Goal: Transaction & Acquisition: Purchase product/service

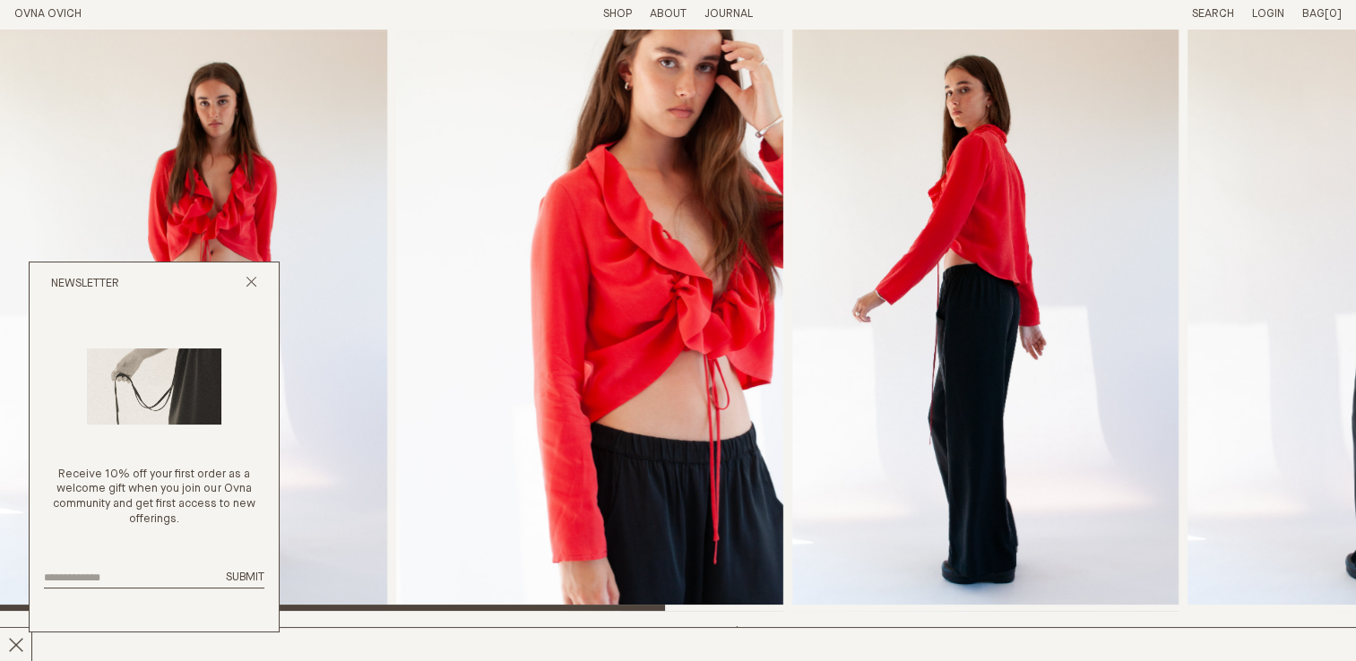
scroll to position [251, 0]
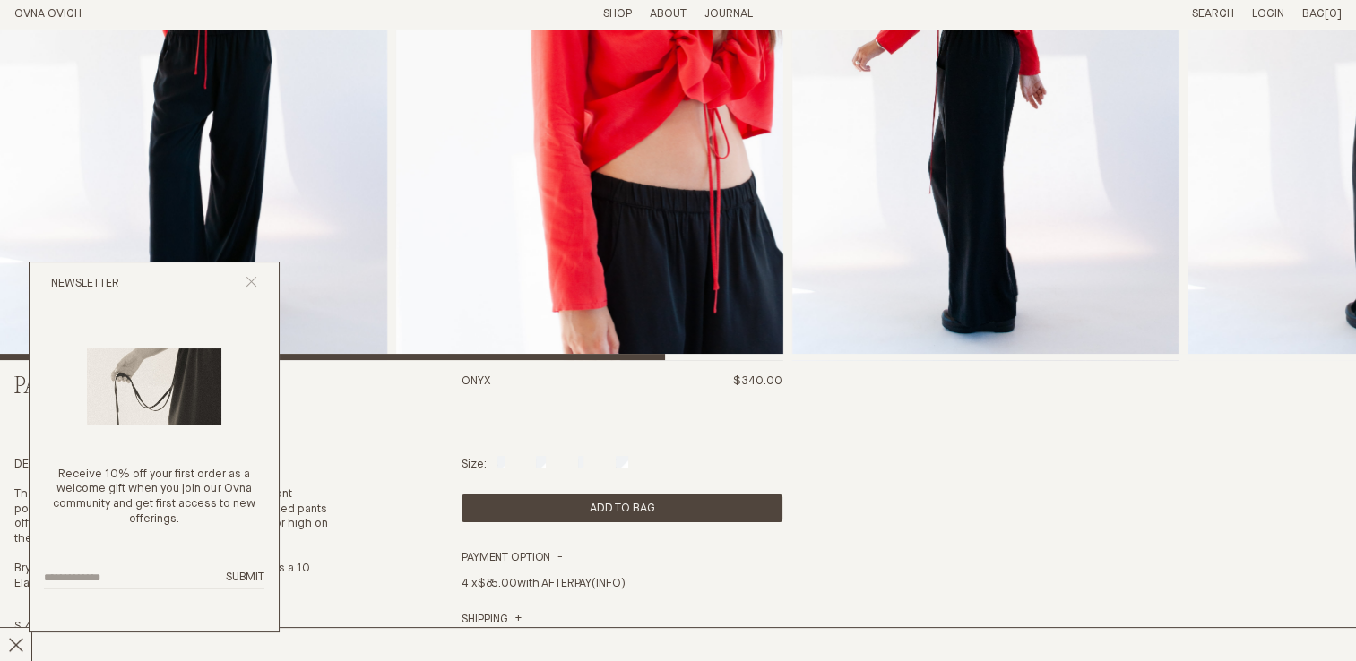
click at [255, 289] on button "Close popup" at bounding box center [251, 284] width 12 height 17
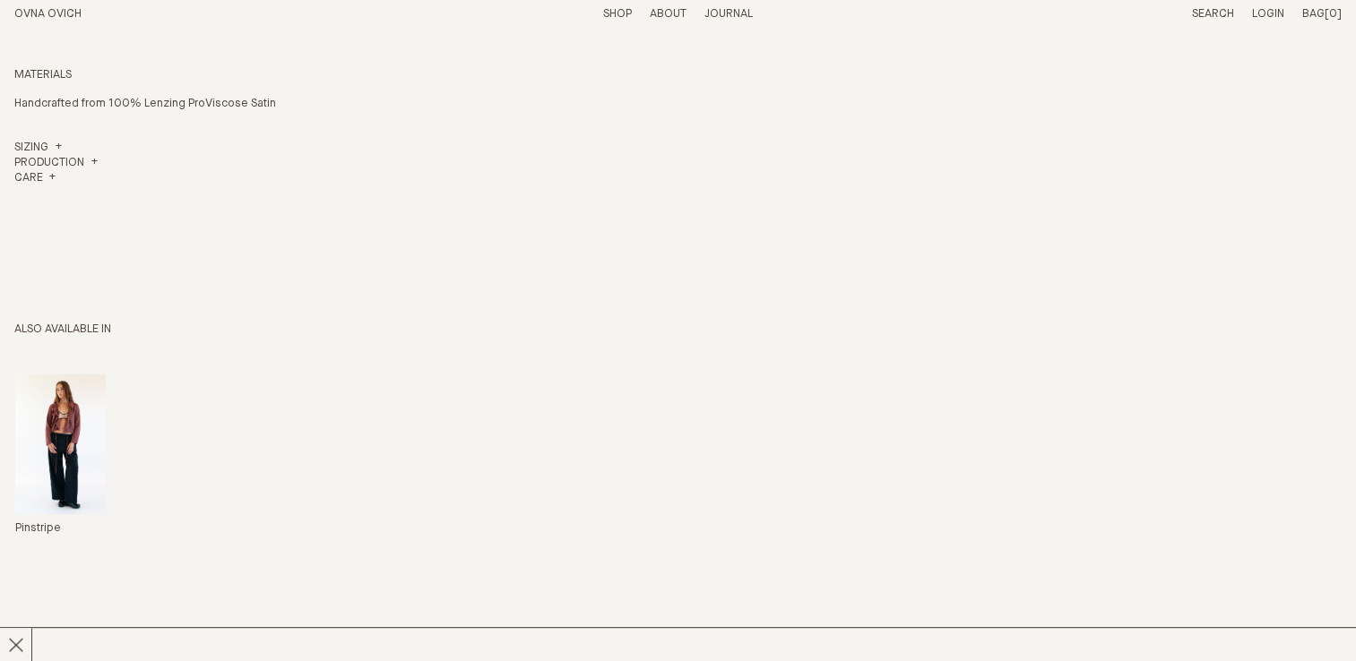
scroll to position [1009, 0]
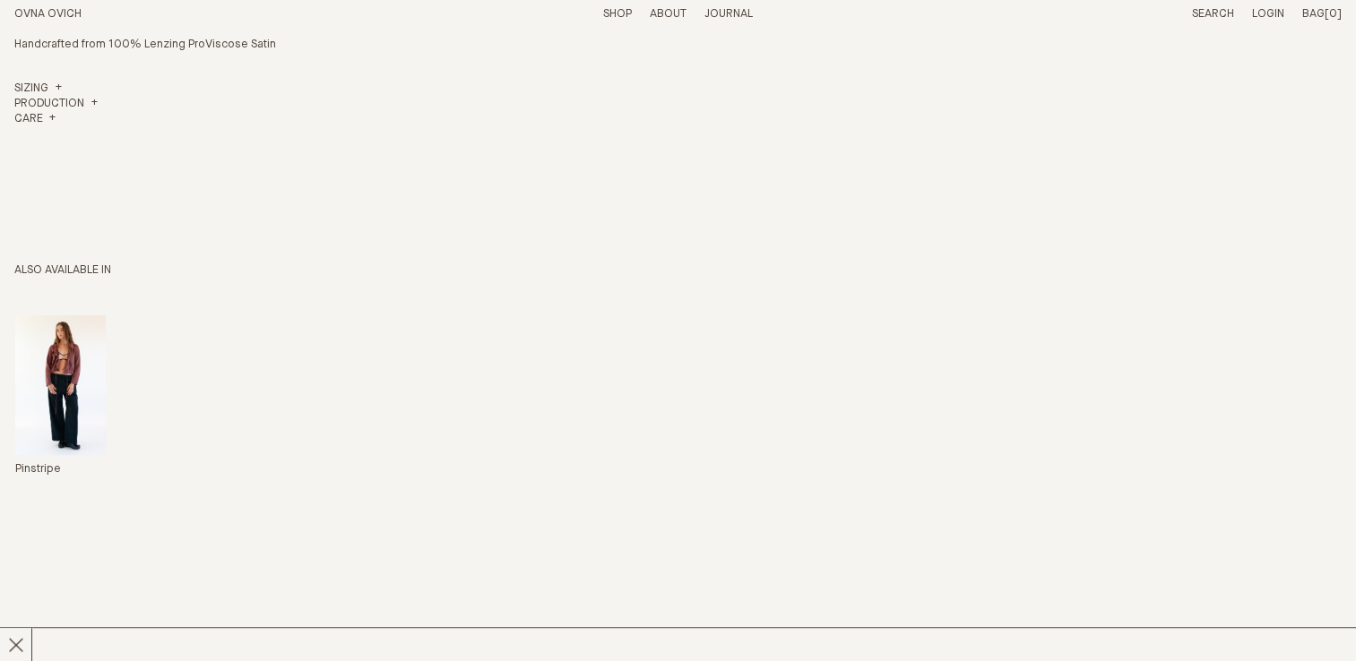
click at [69, 409] on img "Painter Pant" at bounding box center [60, 385] width 90 height 140
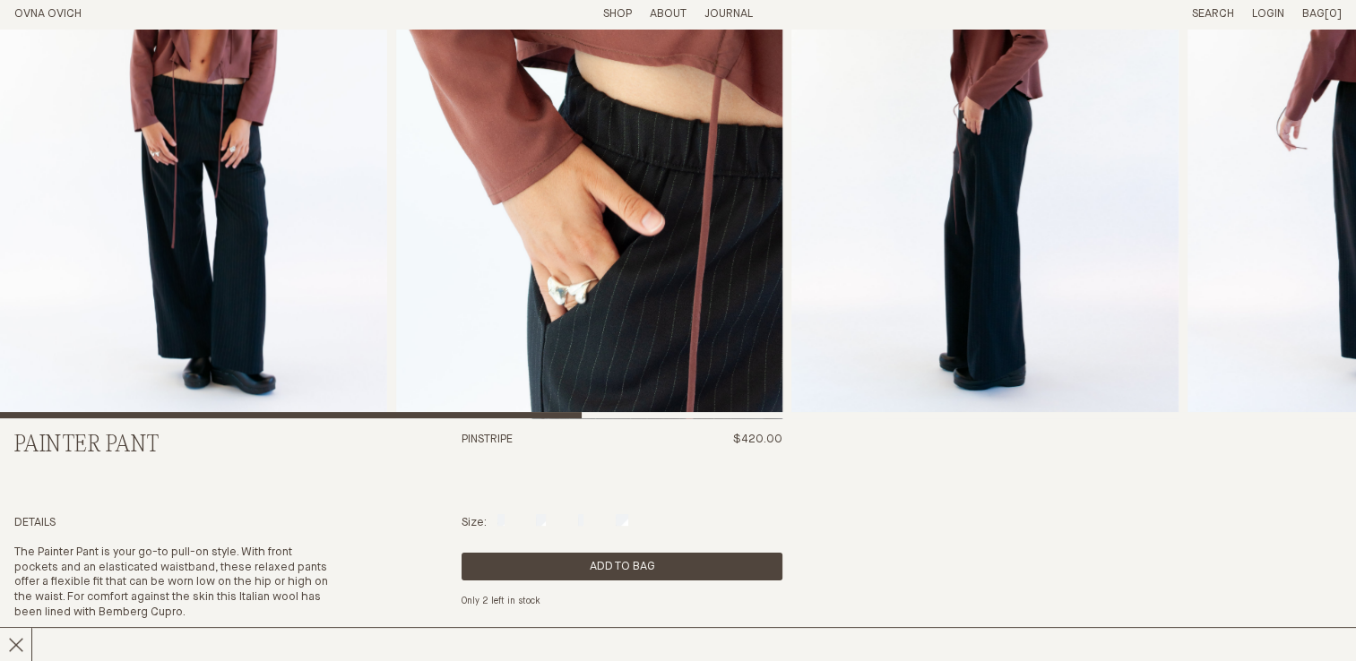
scroll to position [200, 0]
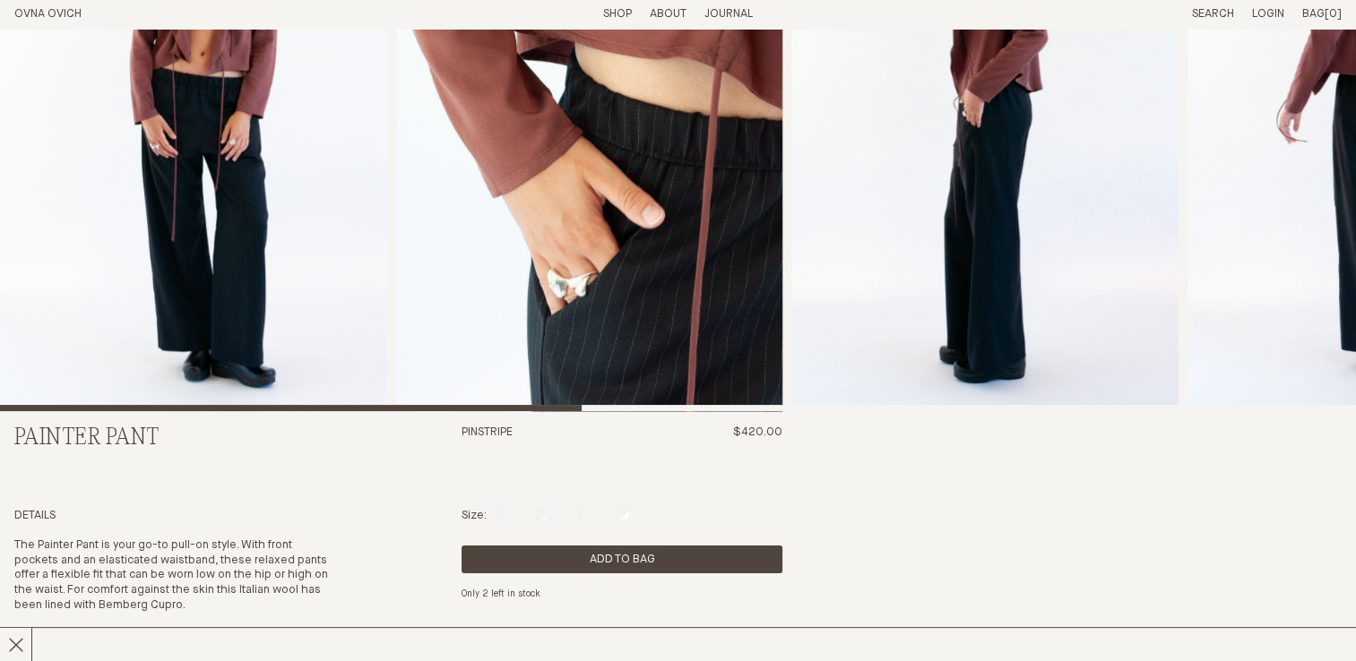
click at [867, 238] on img "3 / 8" at bounding box center [984, 120] width 387 height 582
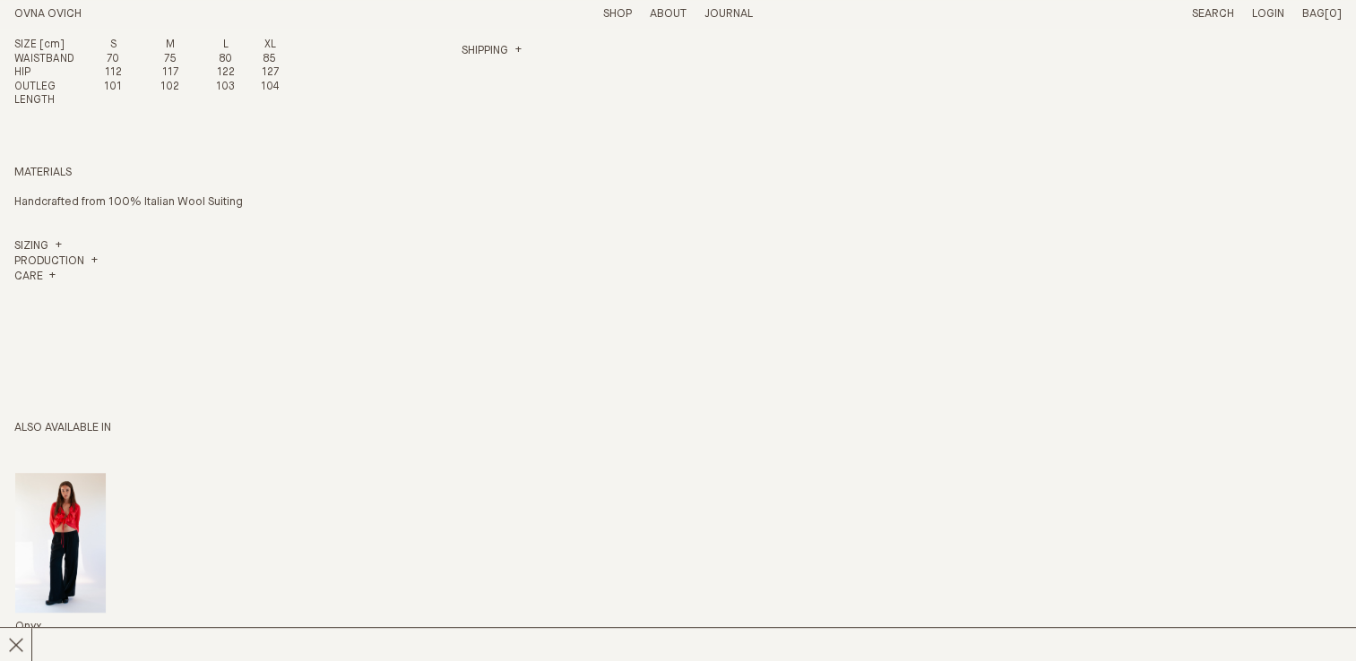
scroll to position [849, 0]
click at [40, 532] on img "Painter Pant" at bounding box center [60, 542] width 90 height 140
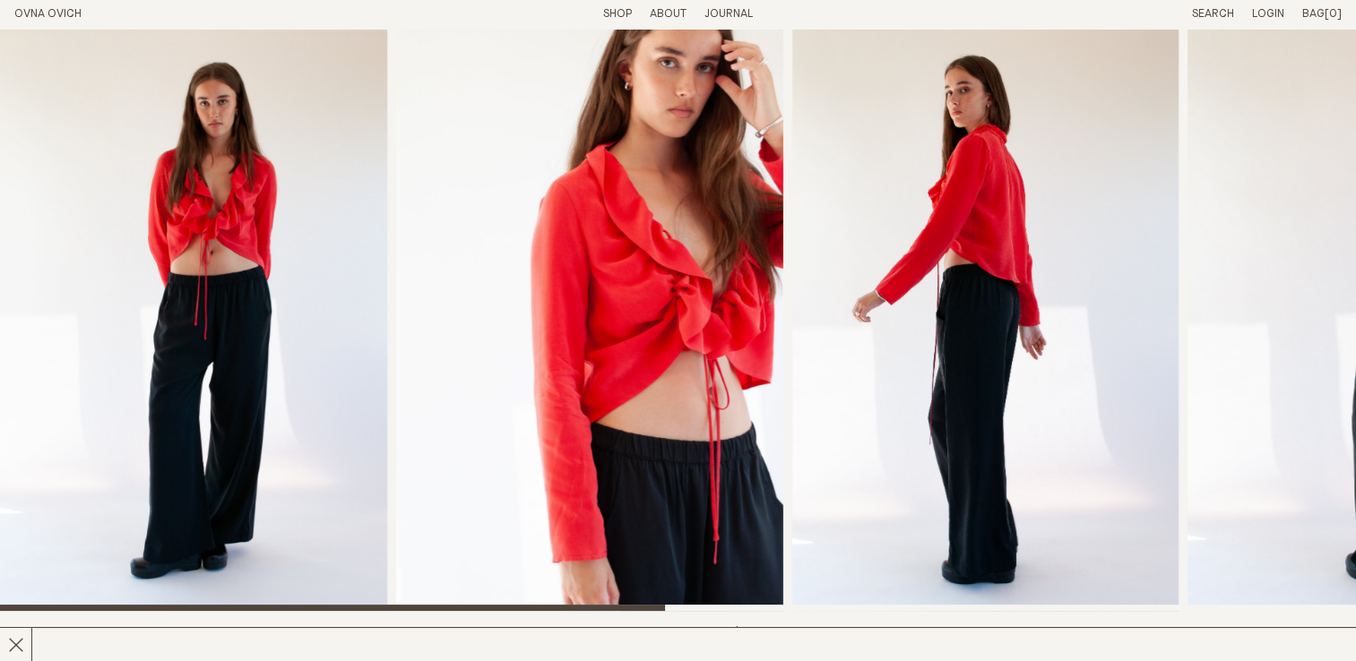
click at [969, 339] on img "3 / 7" at bounding box center [985, 320] width 387 height 582
click at [792, 423] on img "3 / 7" at bounding box center [985, 320] width 387 height 582
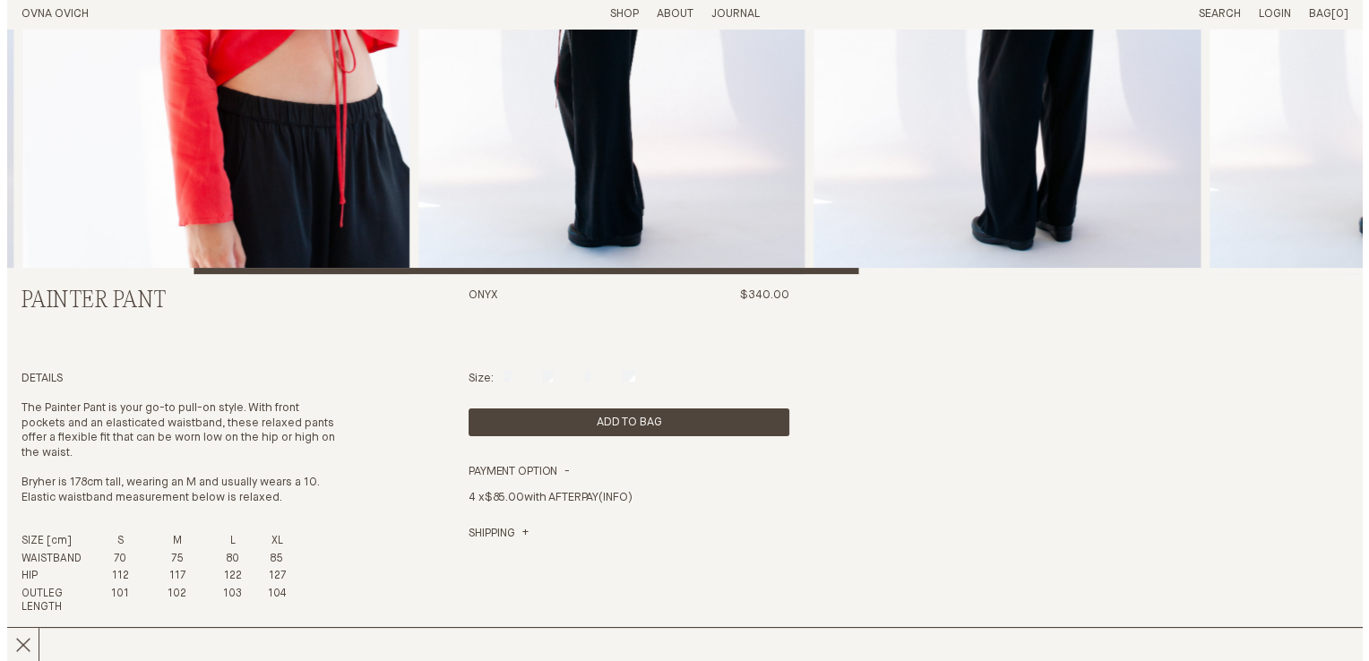
scroll to position [340, 0]
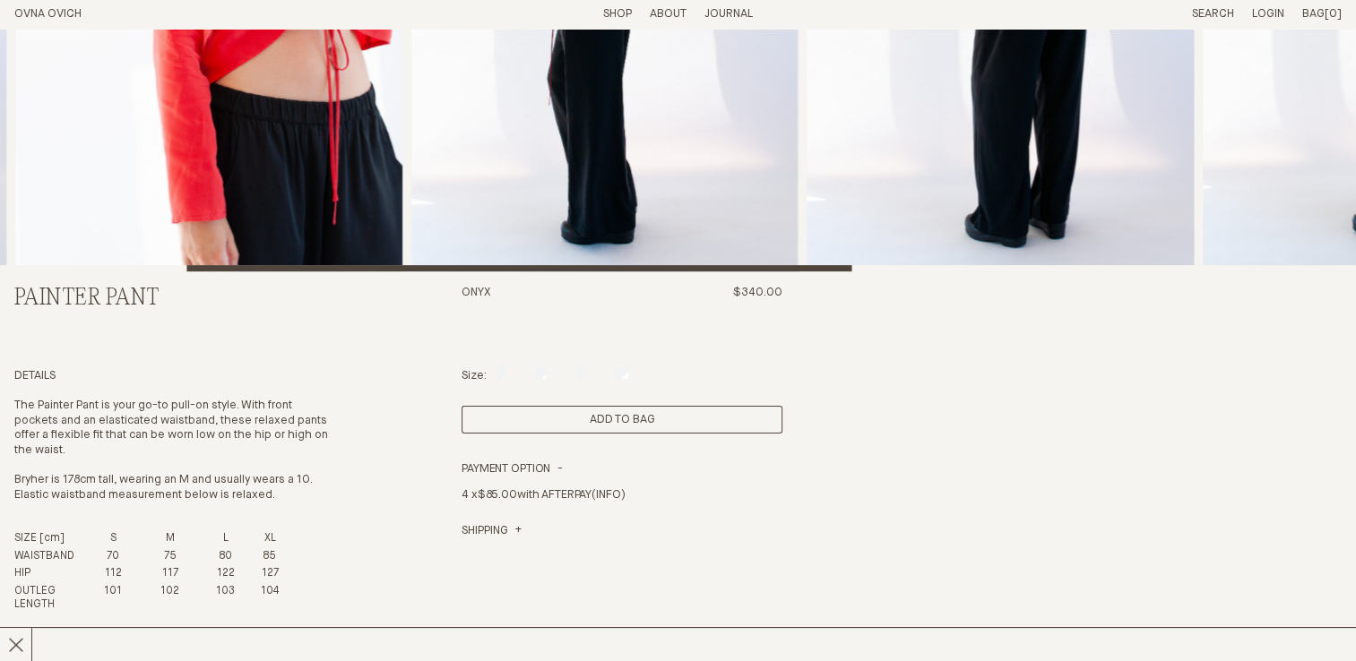
click at [511, 418] on button "Add to Bag" at bounding box center [621, 420] width 321 height 28
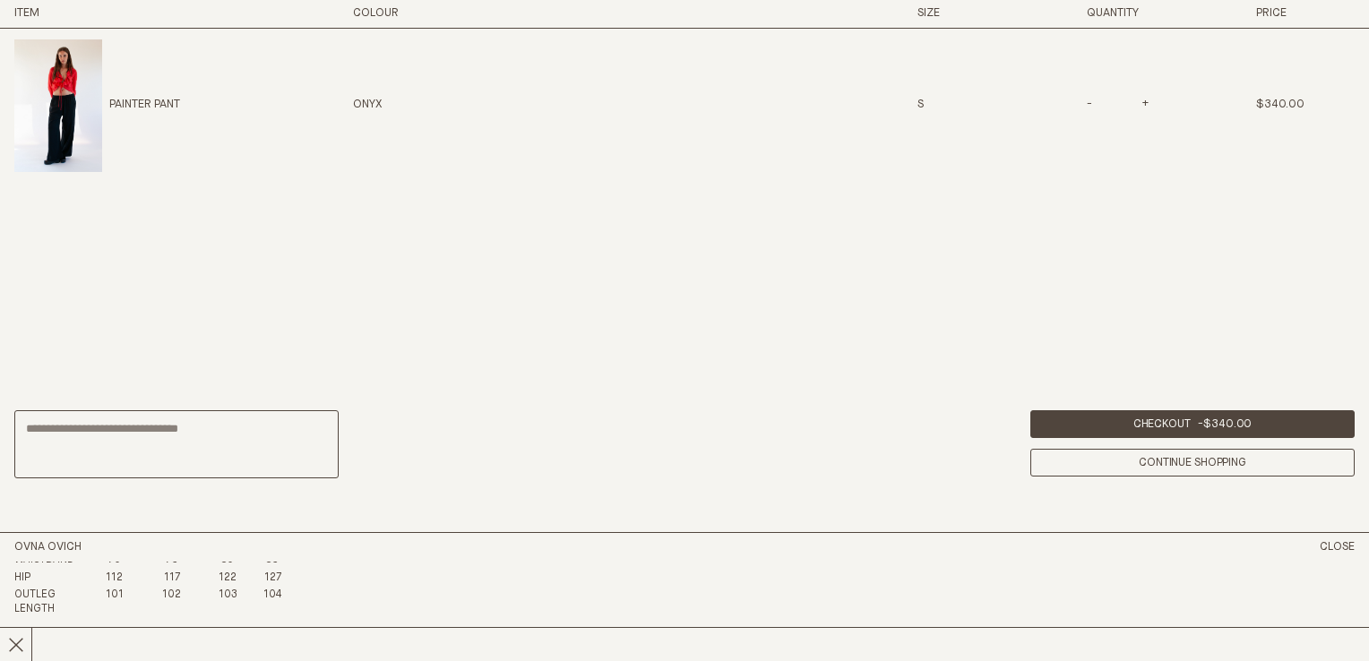
scroll to position [874, 0]
